Goal: Obtain resource: Download file/media

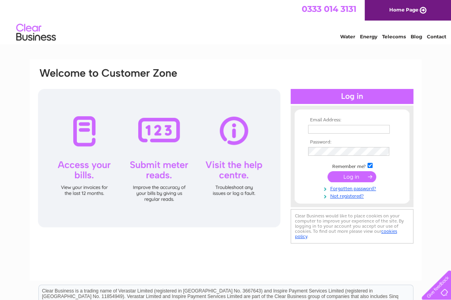
type input "carole@stgeorgesagency.co.uk"
click at [350, 176] on input "submit" at bounding box center [351, 176] width 49 height 11
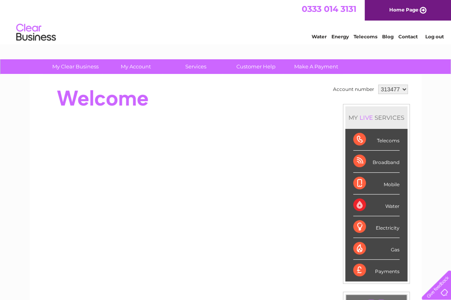
click at [402, 90] on select "313477 313479" at bounding box center [393, 89] width 30 height 9
select select "313479"
click at [378, 85] on select "313477 313479" at bounding box center [393, 89] width 30 height 9
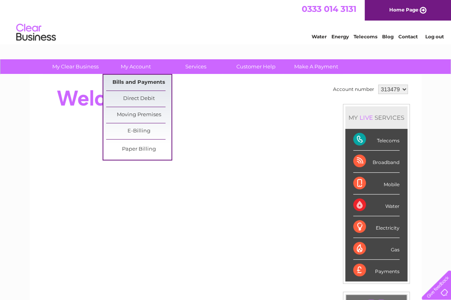
click at [126, 80] on link "Bills and Payments" at bounding box center [138, 83] width 65 height 16
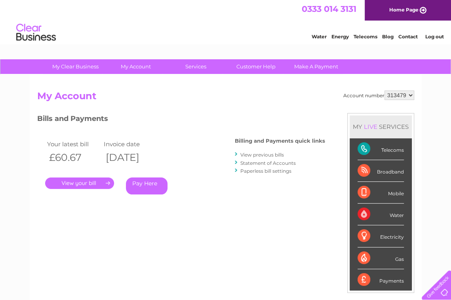
click at [90, 182] on link "." at bounding box center [79, 183] width 69 height 11
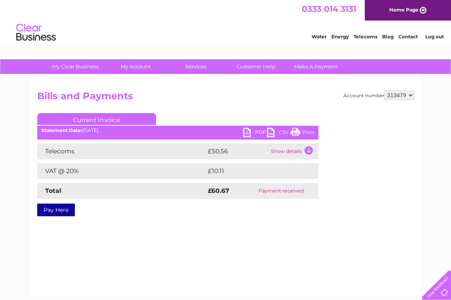
click at [255, 131] on link "PDF" at bounding box center [255, 133] width 24 height 11
